Goal: Complete application form

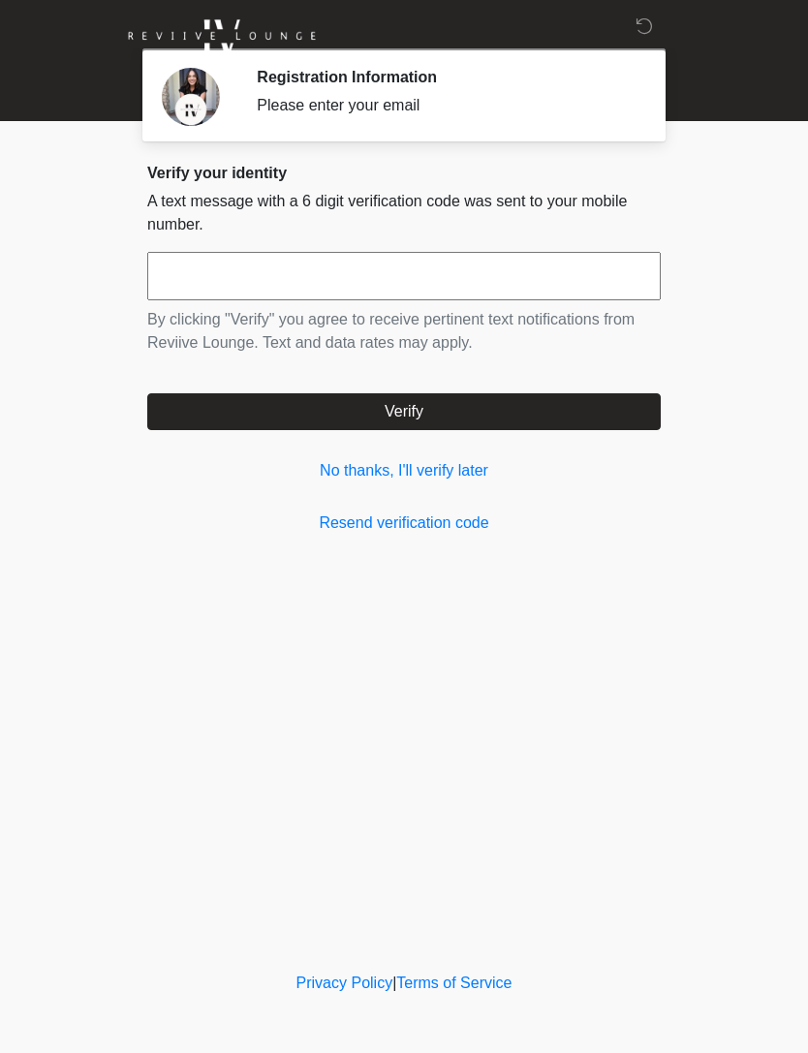
click at [526, 290] on input "text" at bounding box center [403, 276] width 513 height 48
type input "******"
click at [511, 422] on button "Verify" at bounding box center [403, 411] width 513 height 37
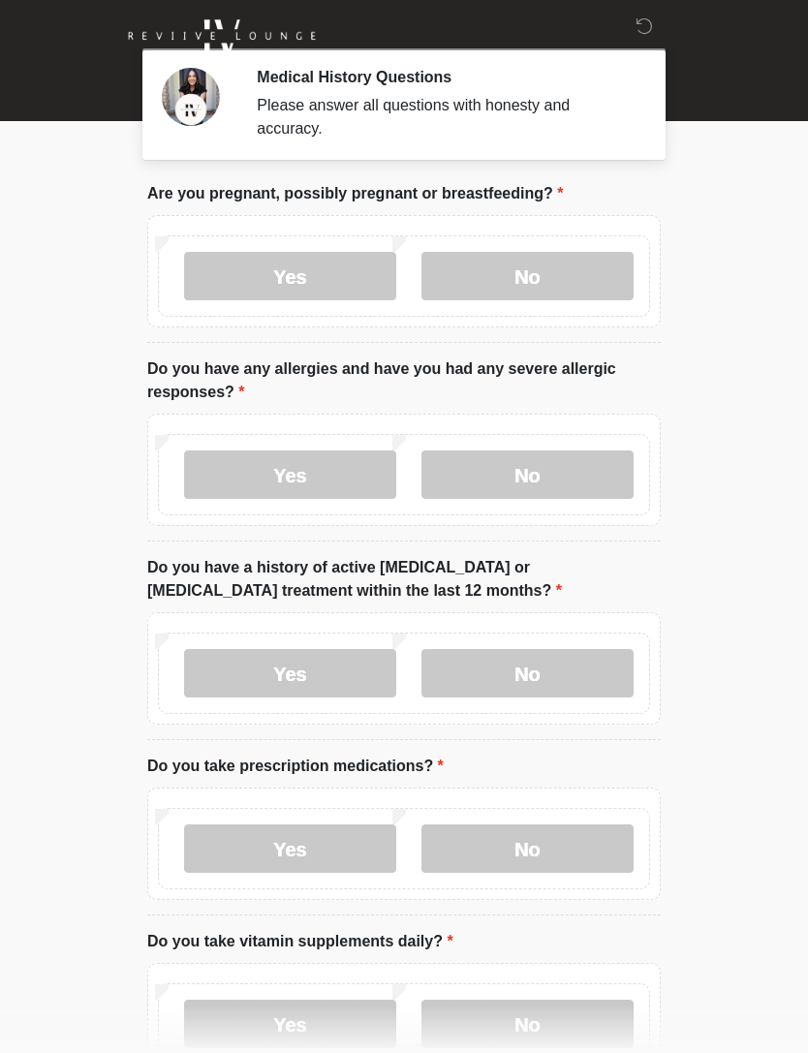
click at [580, 288] on label "No" at bounding box center [527, 276] width 212 height 48
click at [609, 471] on label "No" at bounding box center [527, 474] width 212 height 48
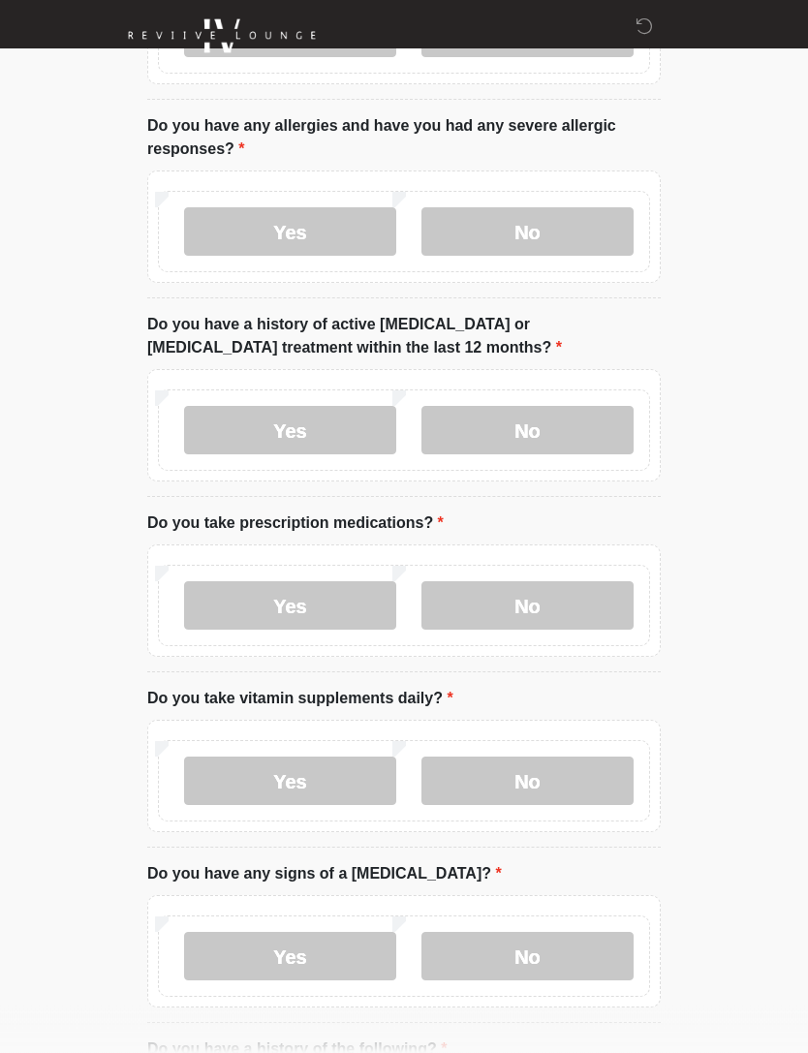
click at [608, 433] on label "No" at bounding box center [527, 431] width 212 height 48
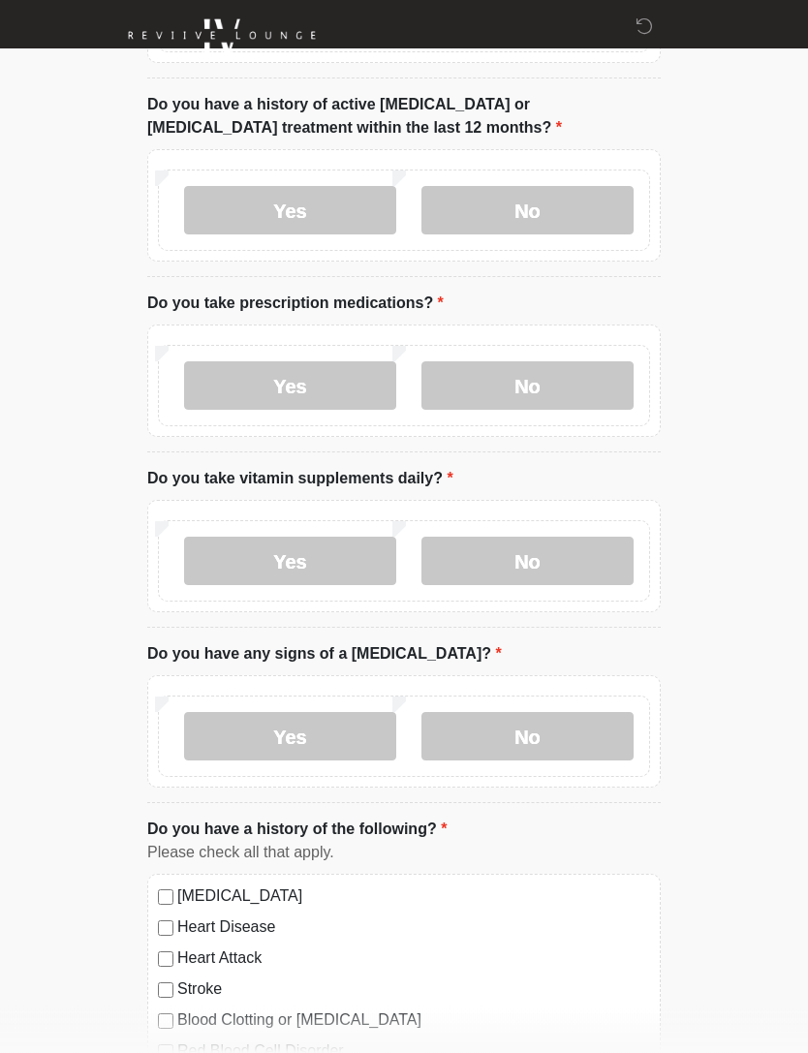
scroll to position [510, 0]
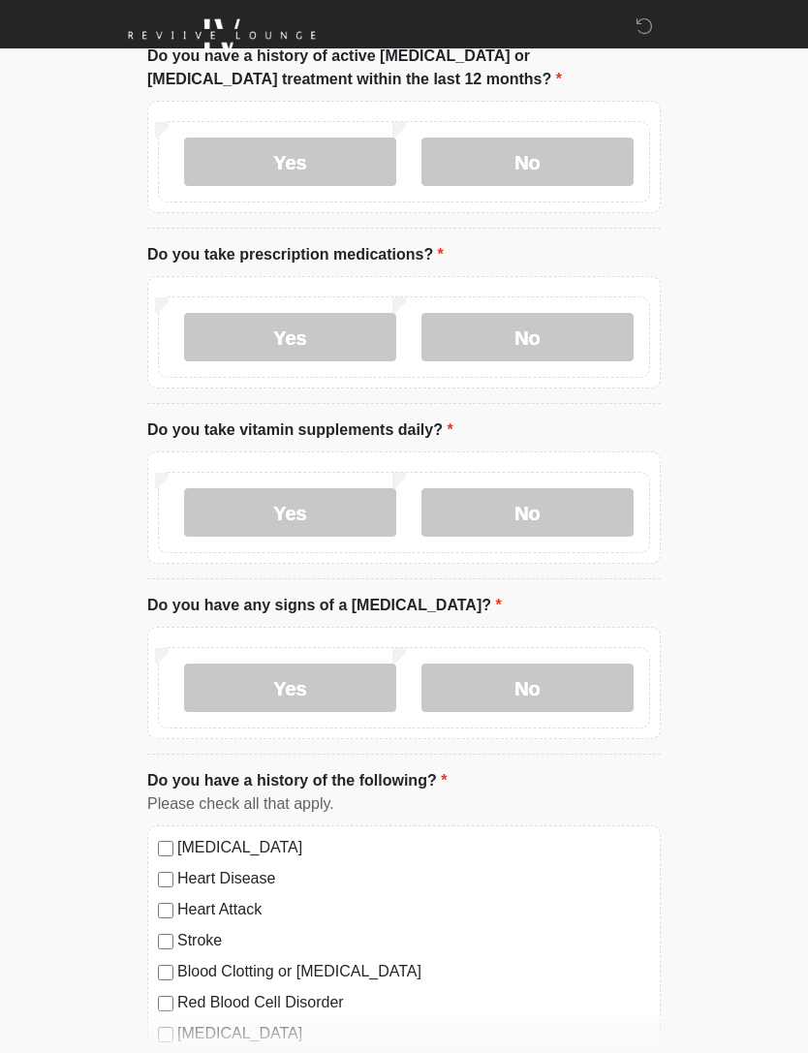
click at [603, 513] on label "No" at bounding box center [527, 513] width 212 height 48
click at [602, 700] on label "No" at bounding box center [527, 687] width 212 height 48
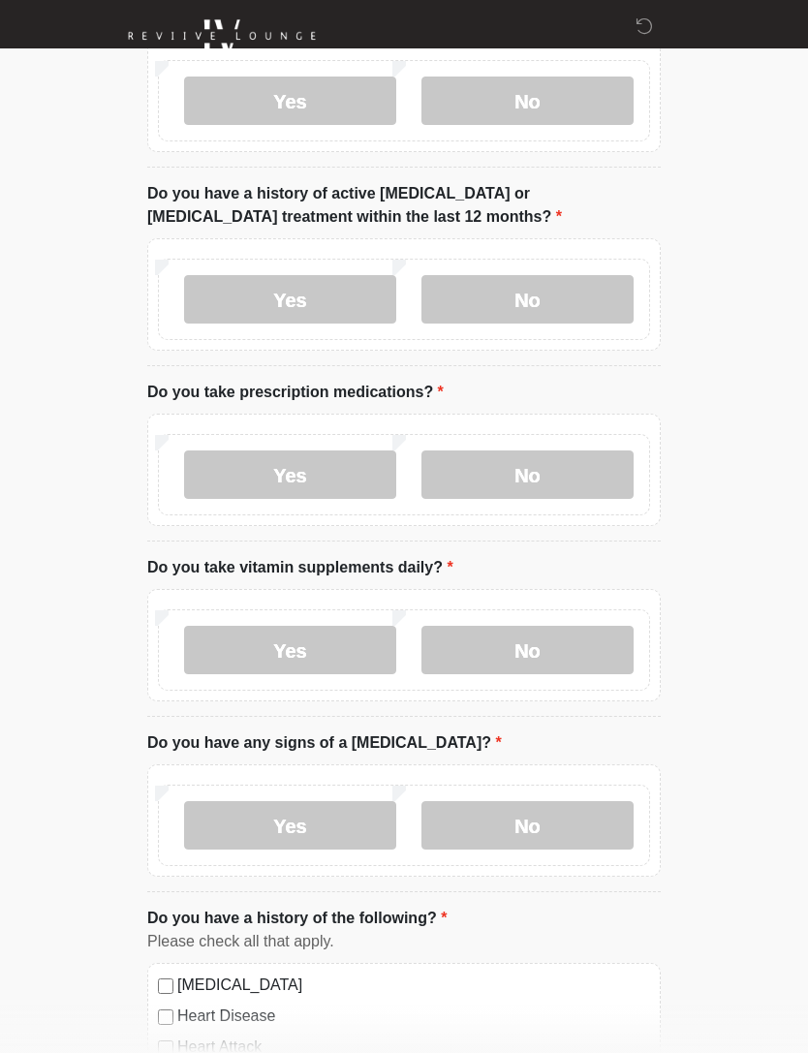
scroll to position [402, 0]
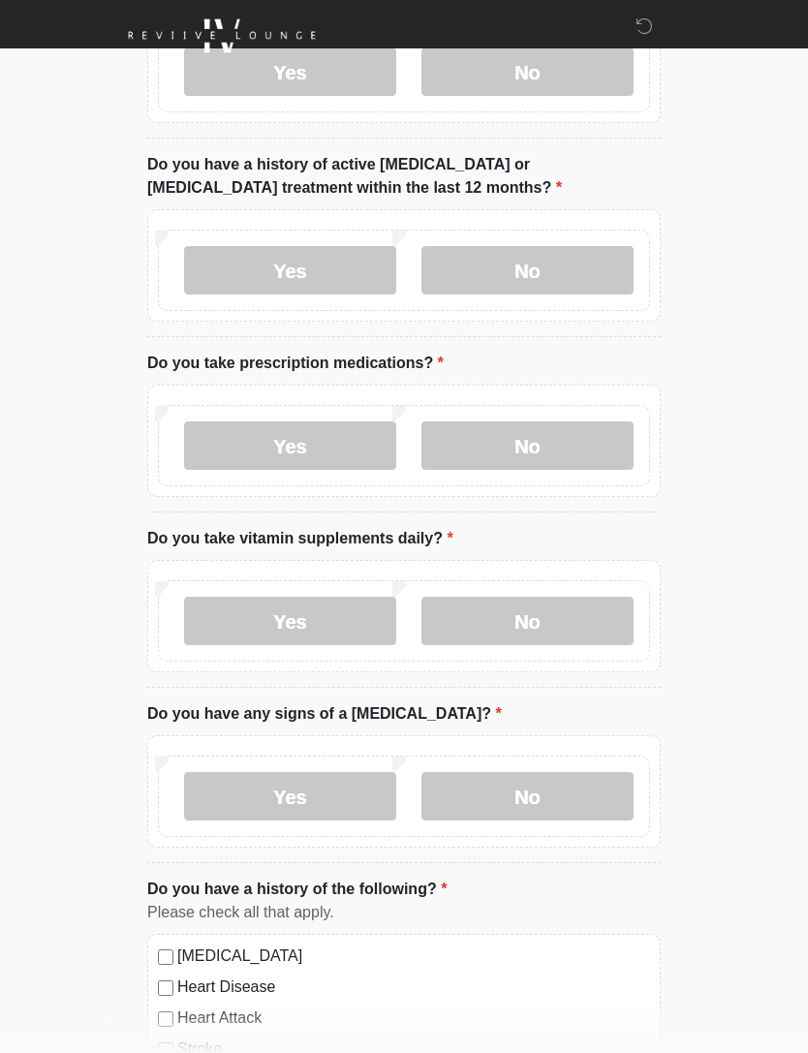
click at [342, 442] on label "Yes" at bounding box center [290, 446] width 212 height 48
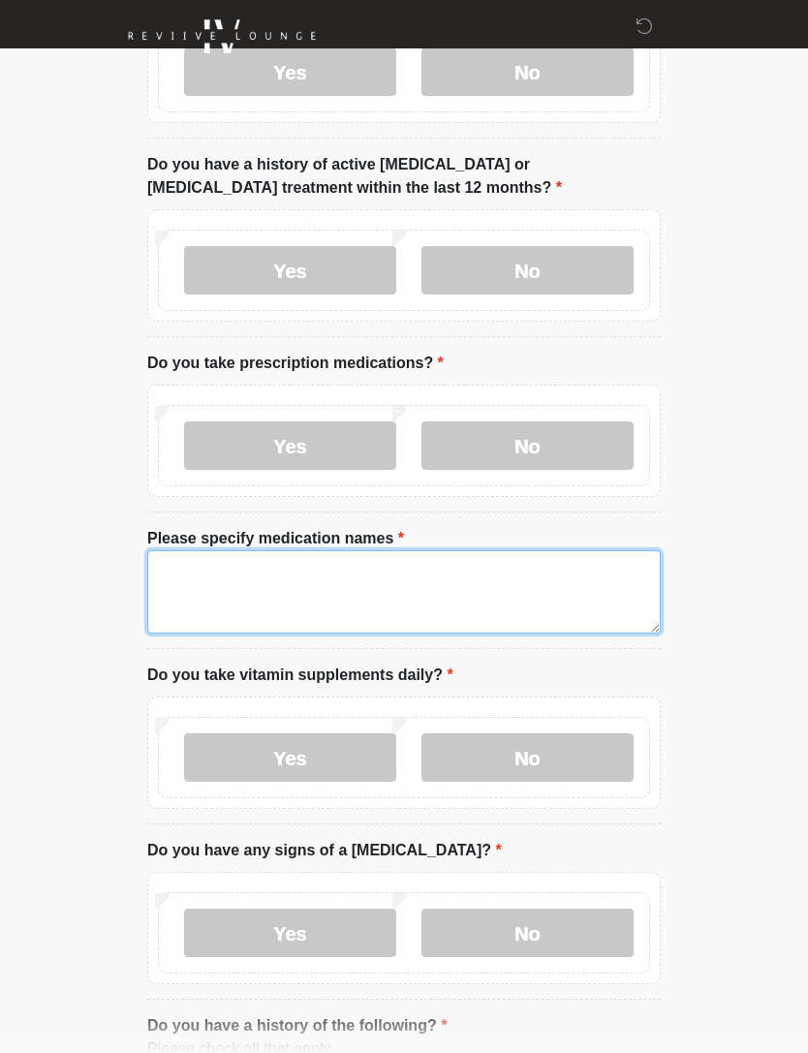
click at [544, 575] on textarea "Please specify medication names" at bounding box center [403, 591] width 513 height 83
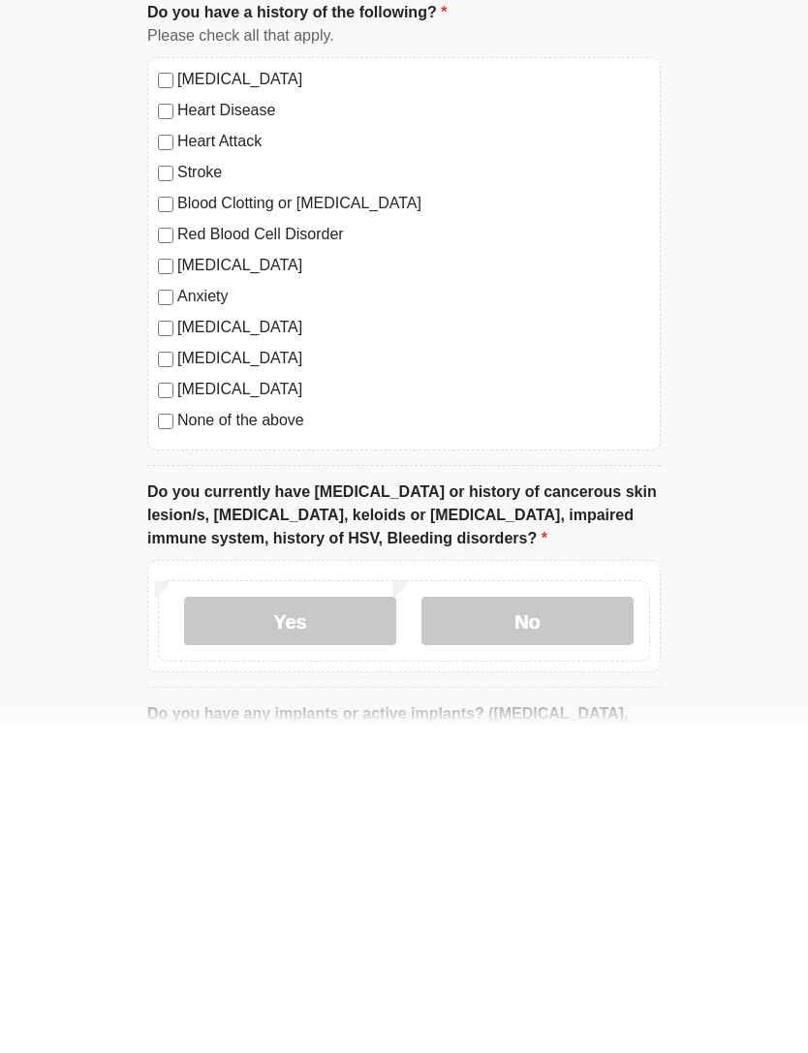
scroll to position [1114, 0]
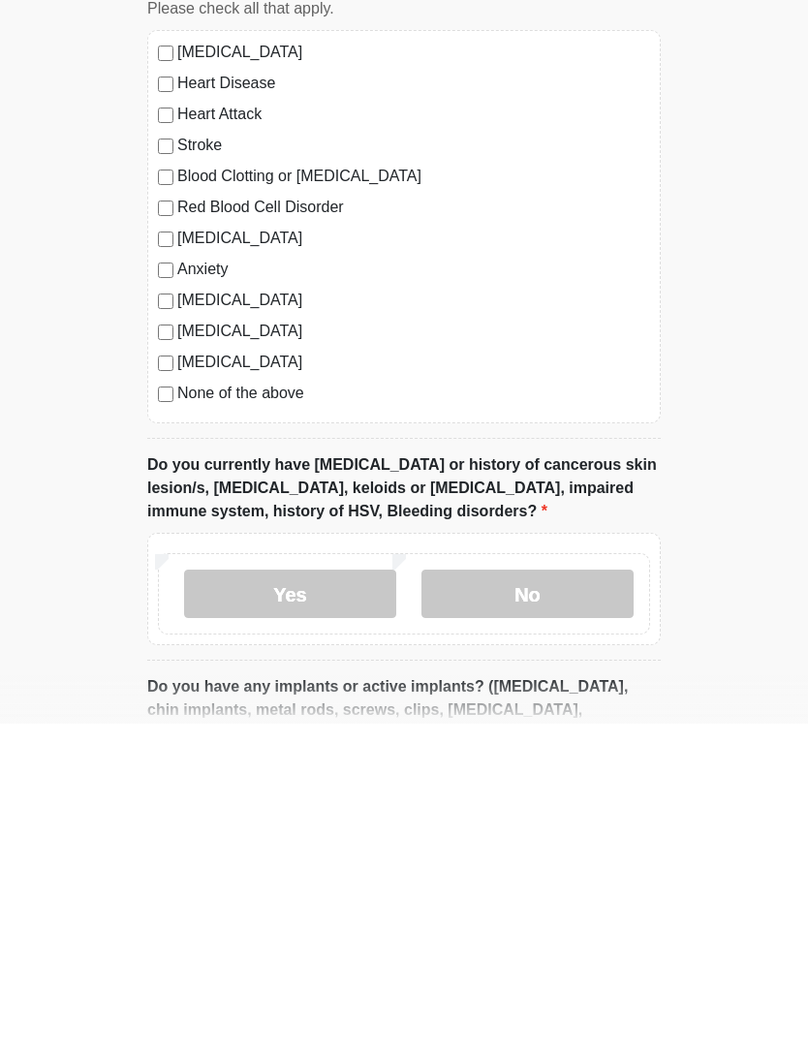
type textarea "**********"
click at [594, 899] on label "No" at bounding box center [527, 923] width 212 height 48
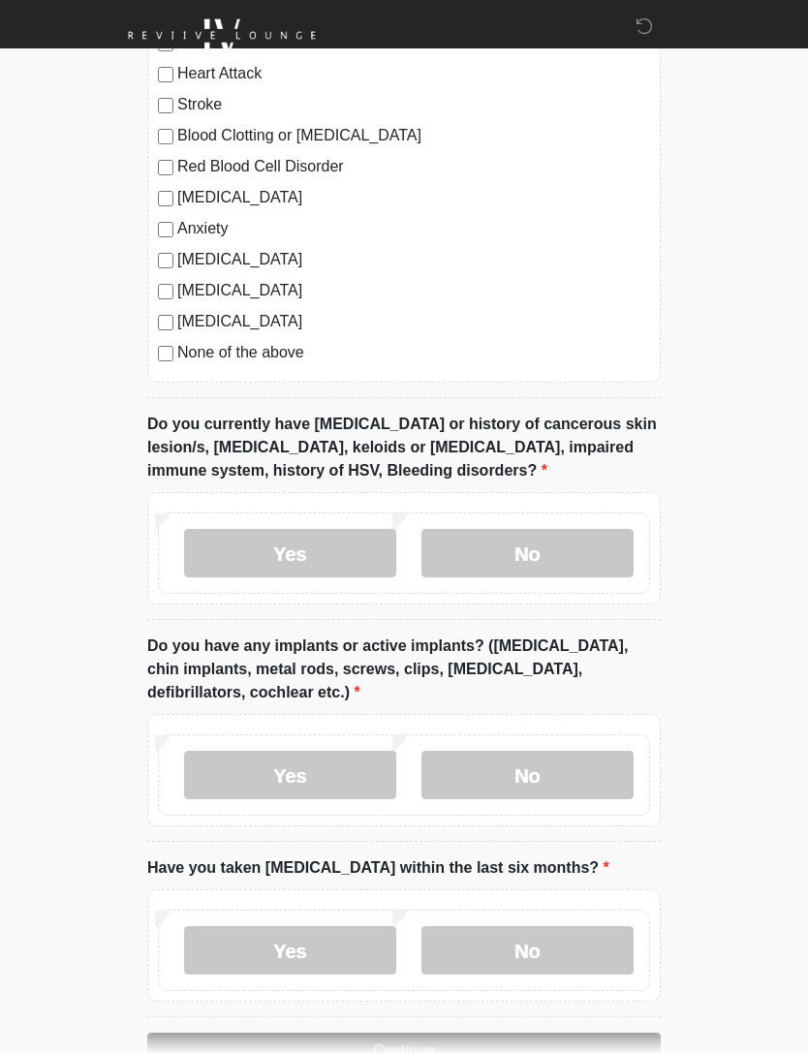
scroll to position [1538, 0]
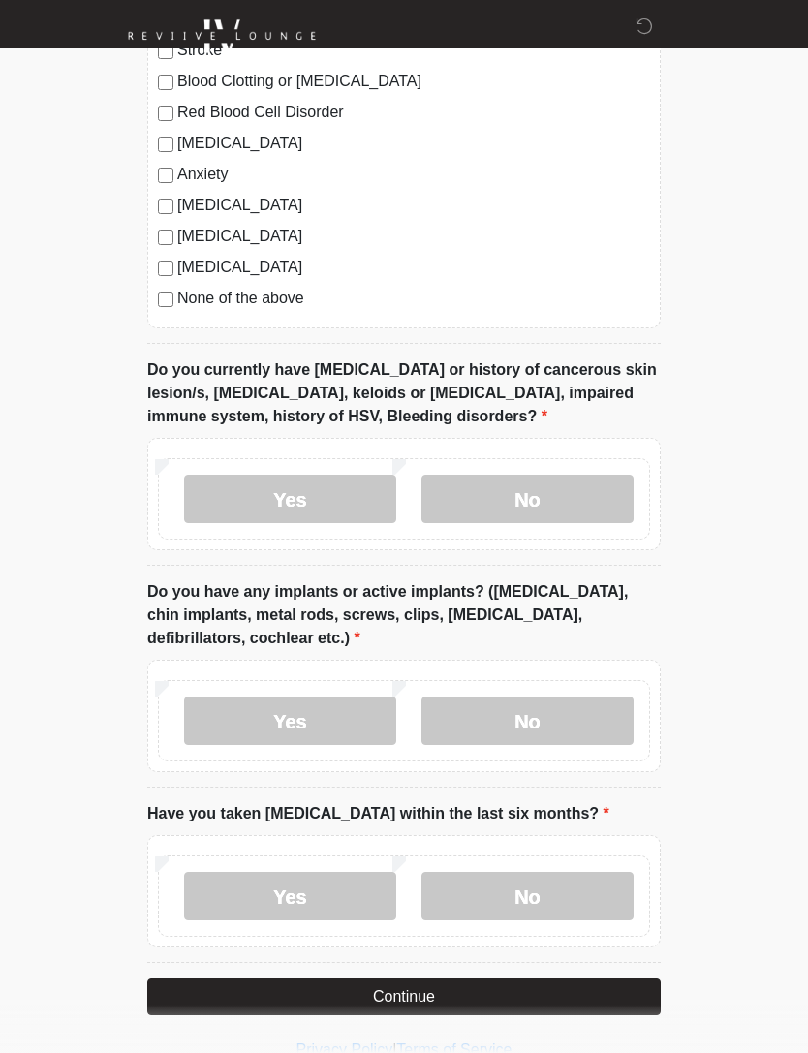
click at [595, 719] on label "No" at bounding box center [527, 720] width 212 height 48
click at [582, 896] on label "No" at bounding box center [527, 896] width 212 height 48
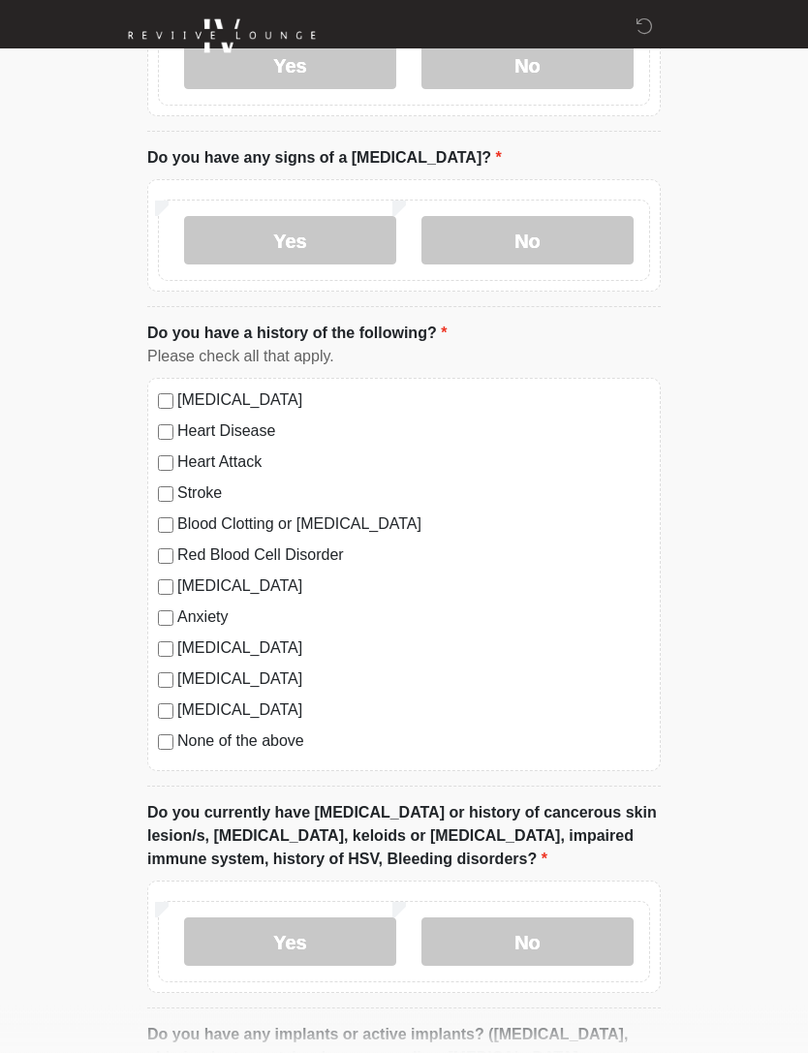
scroll to position [1074, 0]
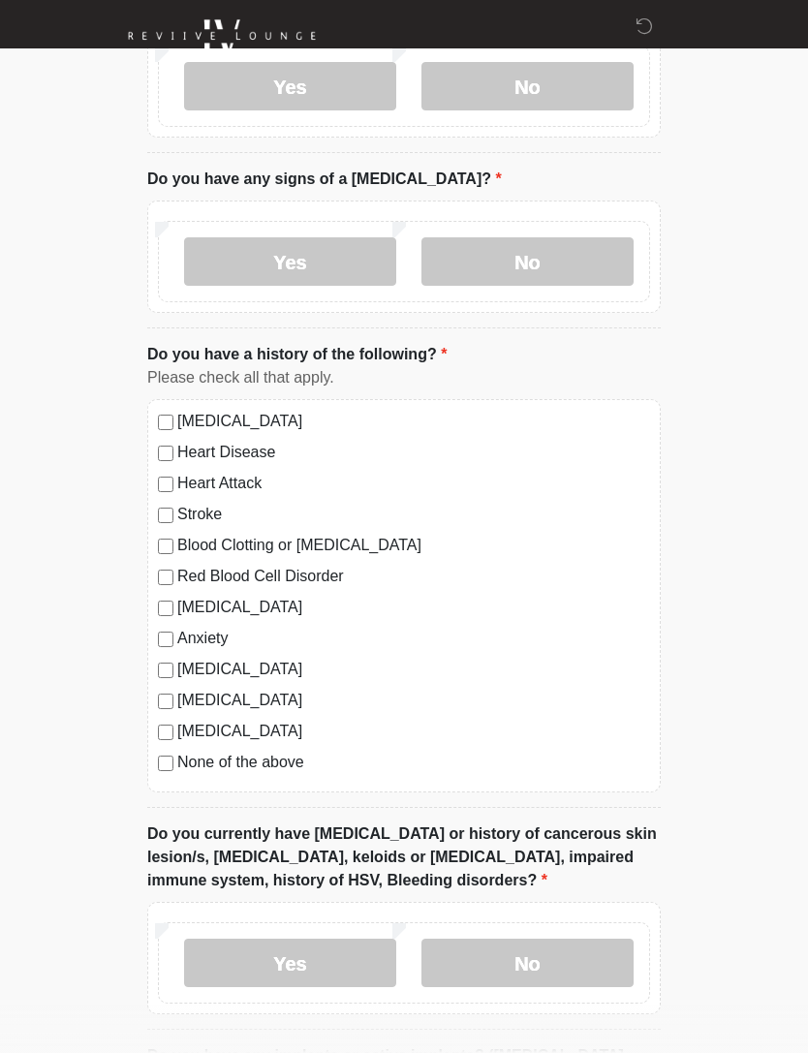
click at [184, 732] on label "[MEDICAL_DATA]" at bounding box center [413, 731] width 473 height 23
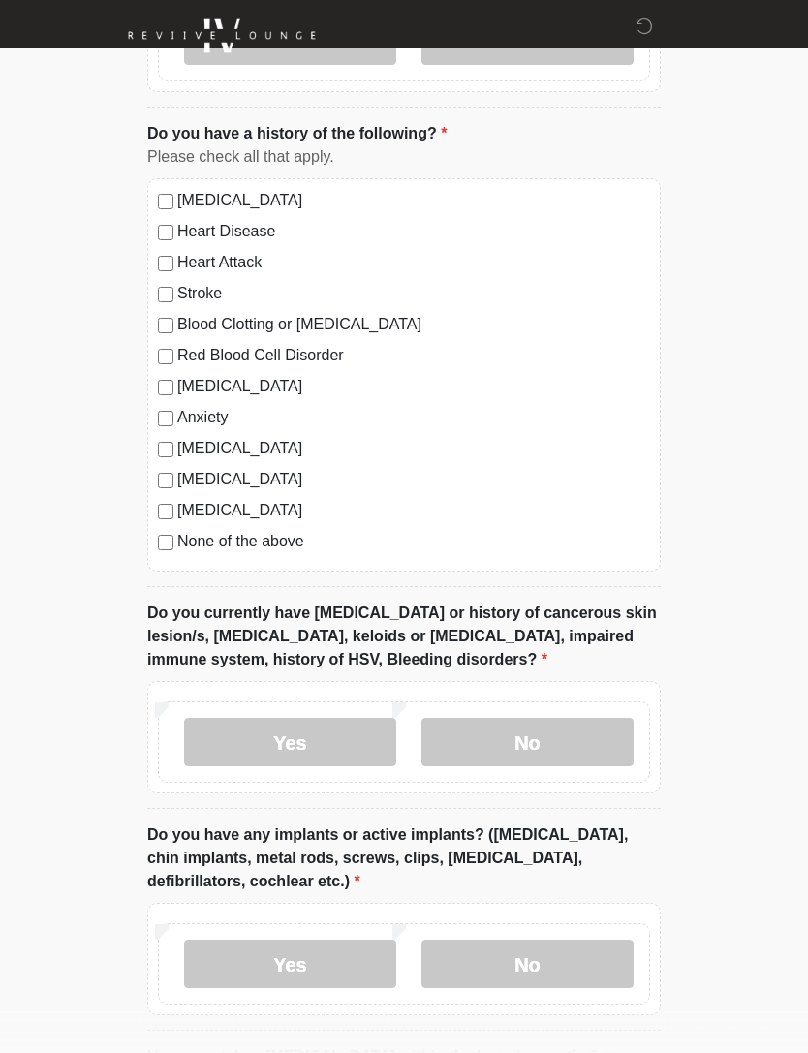
scroll to position [1538, 0]
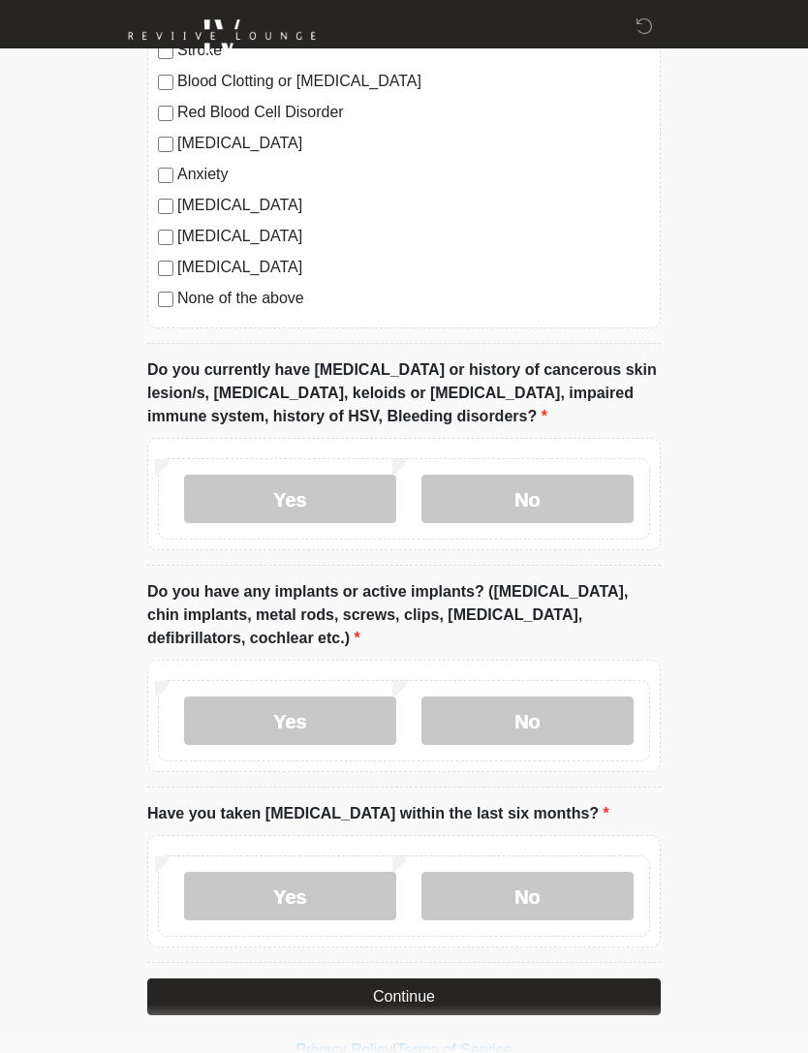
click at [499, 988] on button "Continue" at bounding box center [403, 996] width 513 height 37
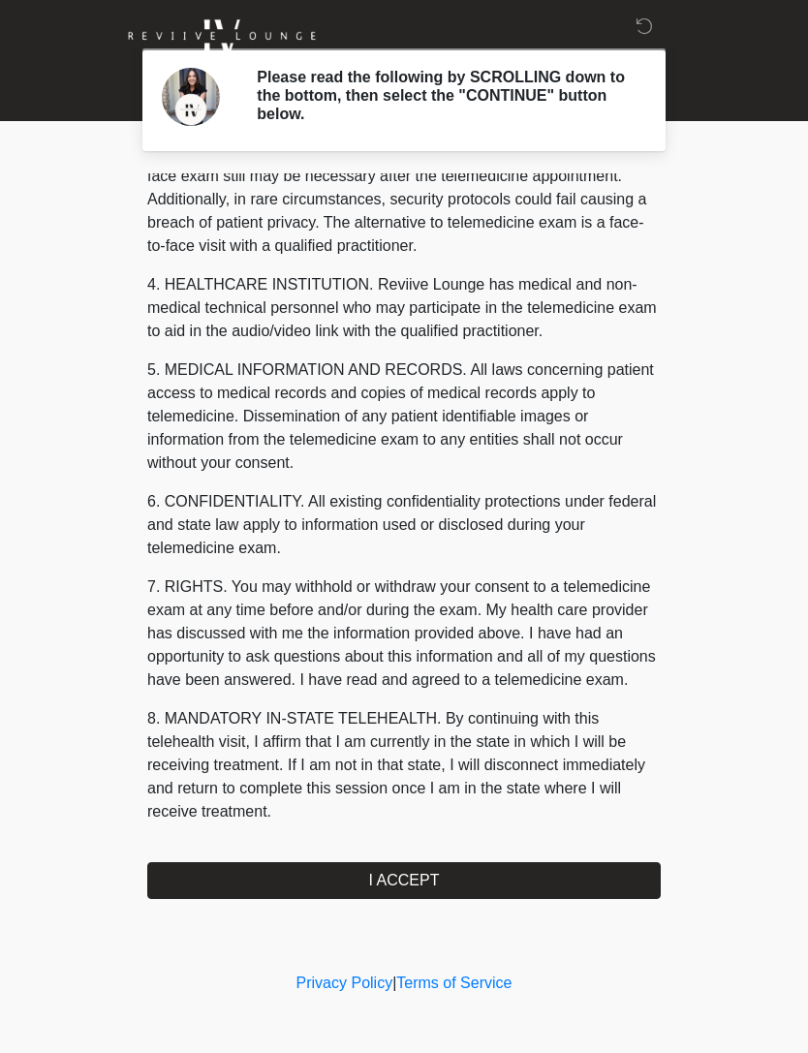
scroll to position [458, 0]
click at [492, 879] on button "I ACCEPT" at bounding box center [403, 880] width 513 height 37
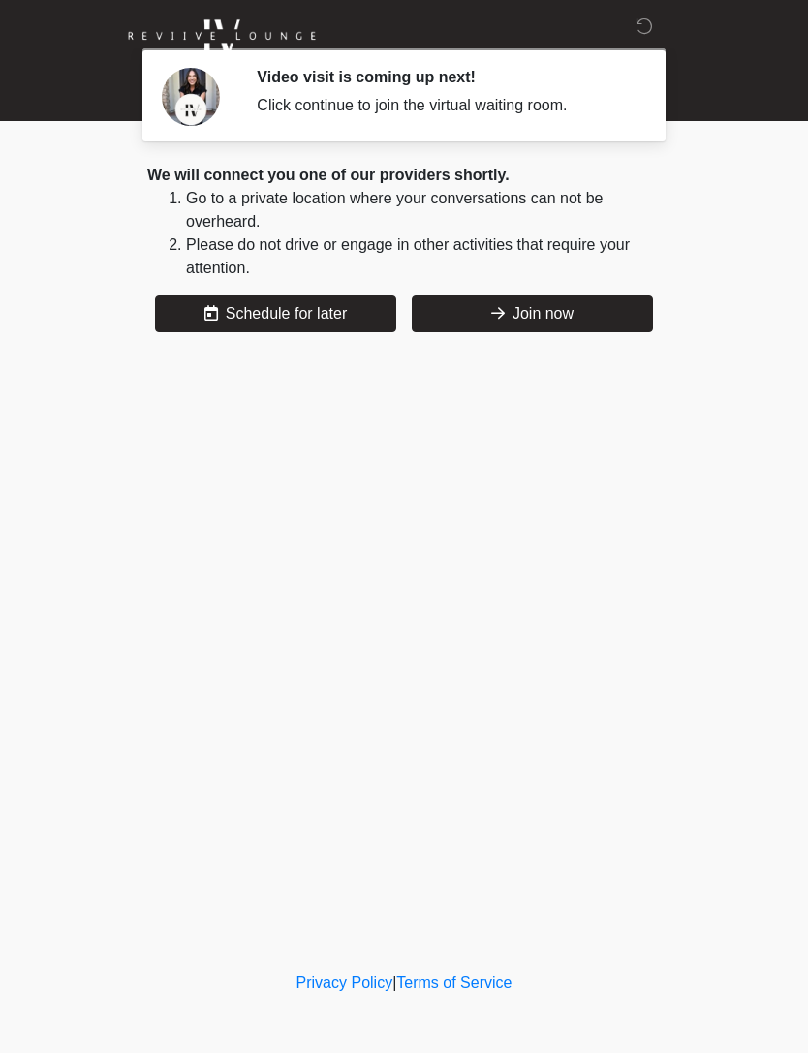
click at [507, 311] on button "Join now" at bounding box center [532, 313] width 241 height 37
